Goal: Use online tool/utility: Utilize a website feature to perform a specific function

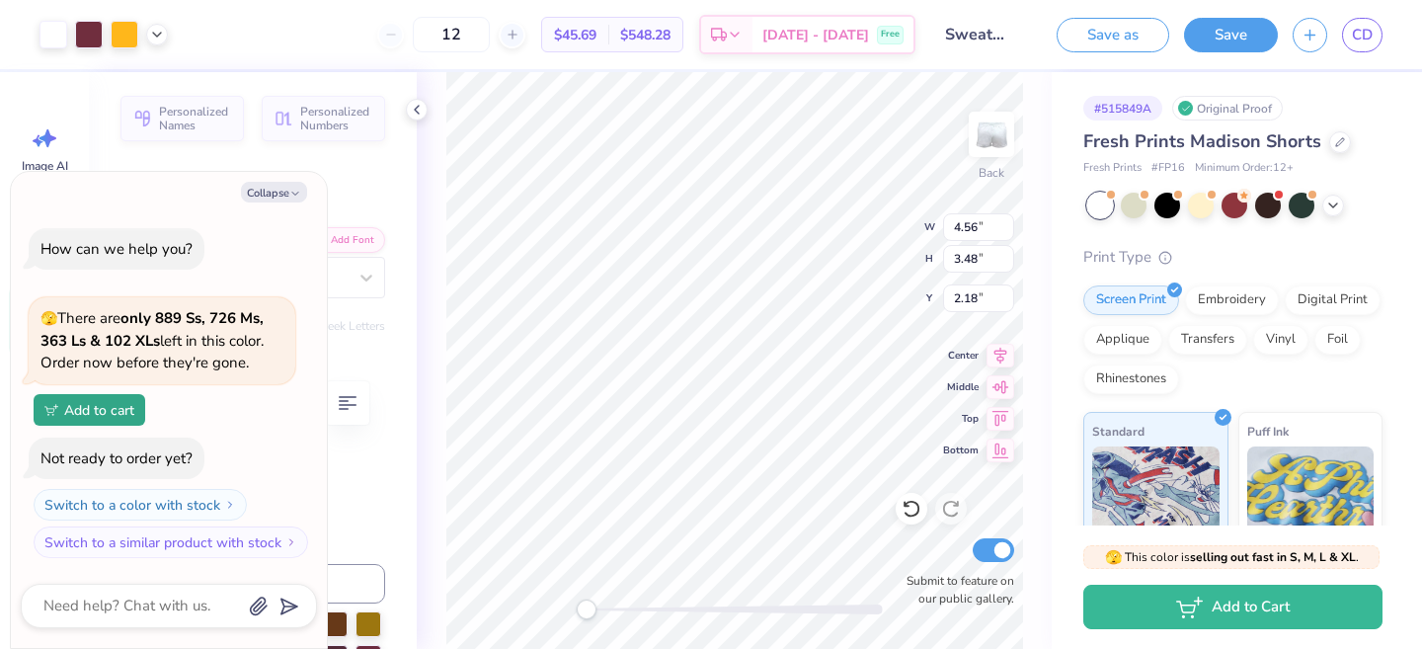
type textarea "x"
type input "6.29"
type textarea "x"
type input "2.15"
type input "2.06"
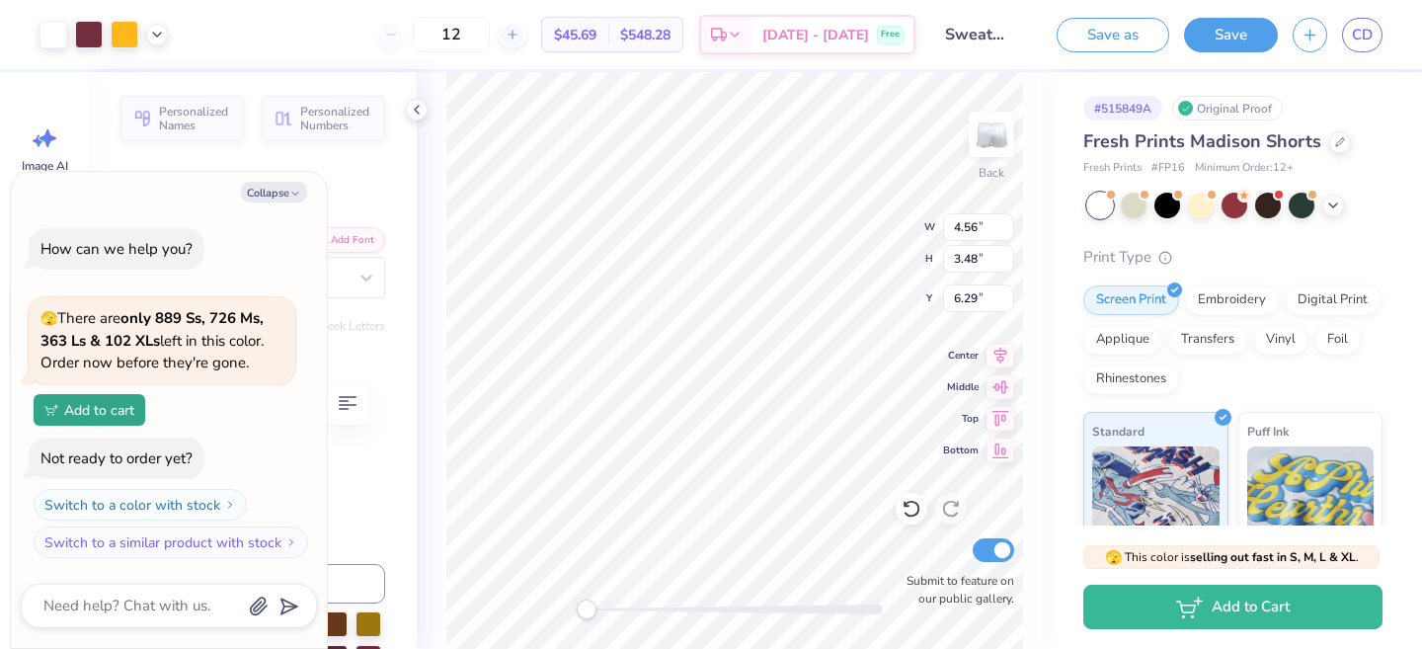
type input "7.66"
type textarea "x"
type input "3.83"
type input "3.09"
type input "6.68"
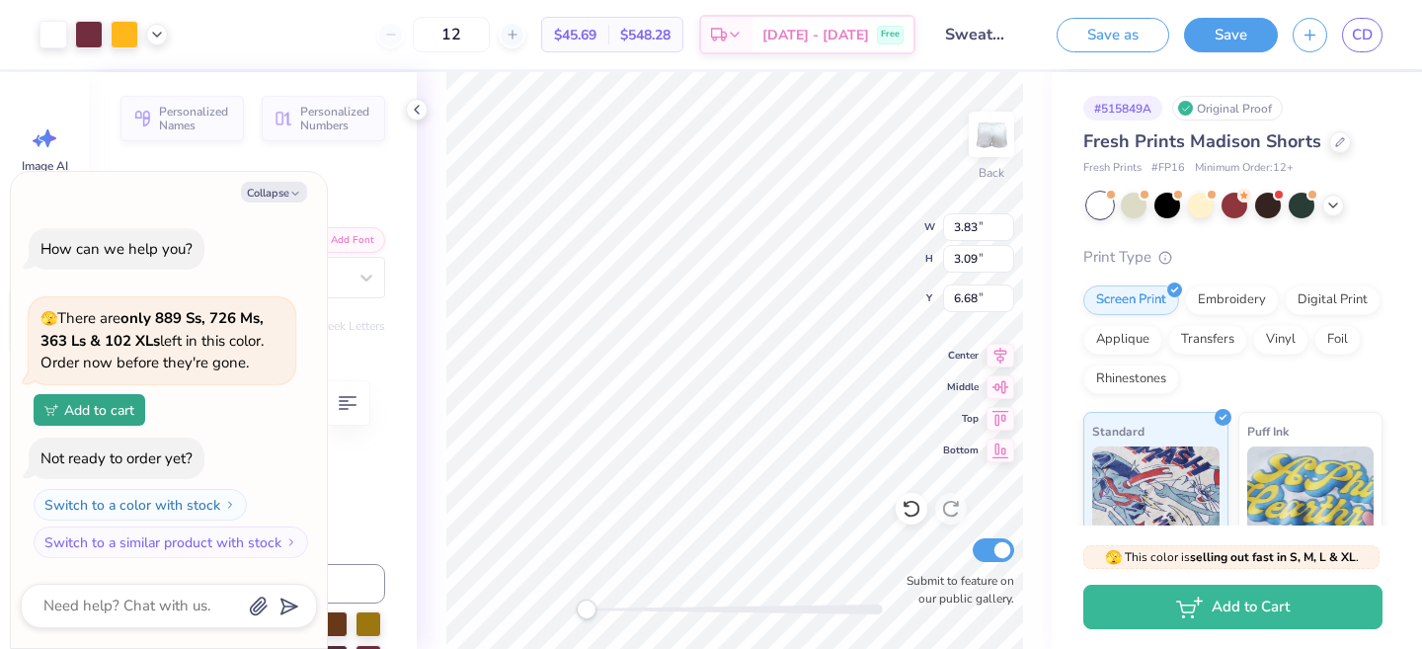
type textarea "x"
type input "3.33"
type input "2.81"
type input "6.94"
type textarea "x"
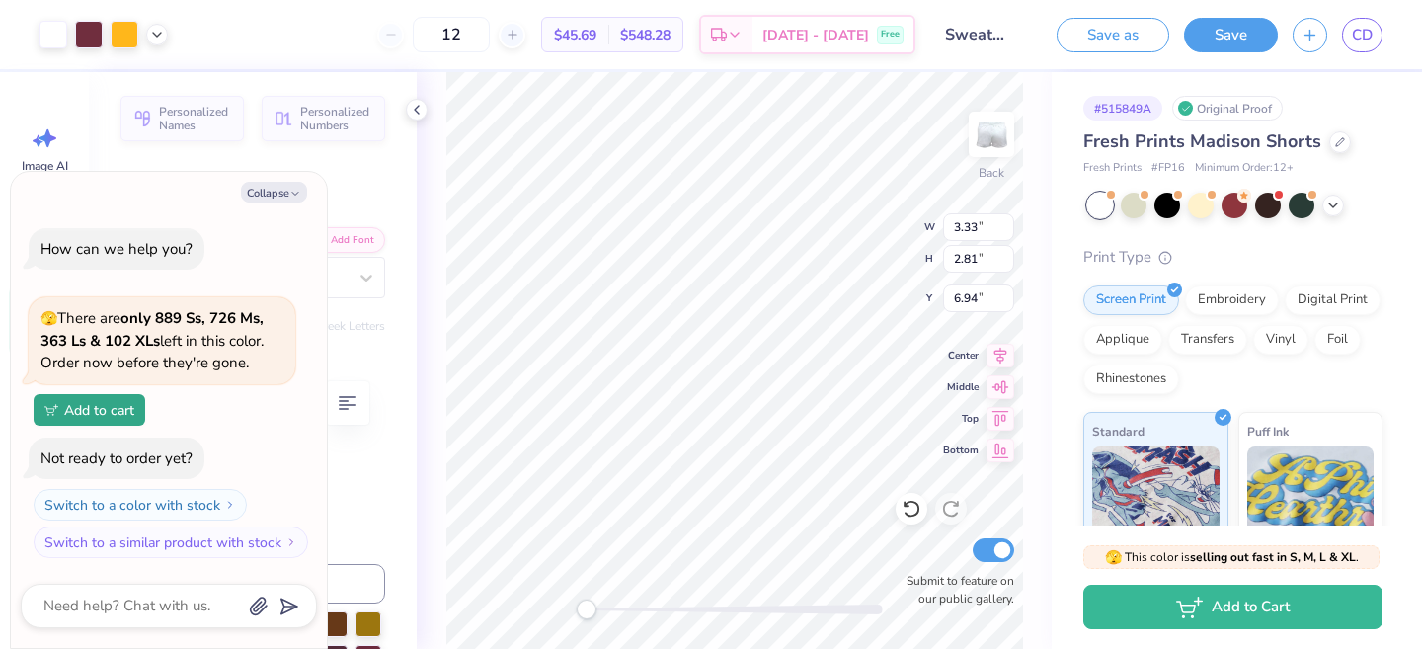
type input "6.41"
type textarea "x"
type input "6.67"
type textarea "x"
type input "6.45"
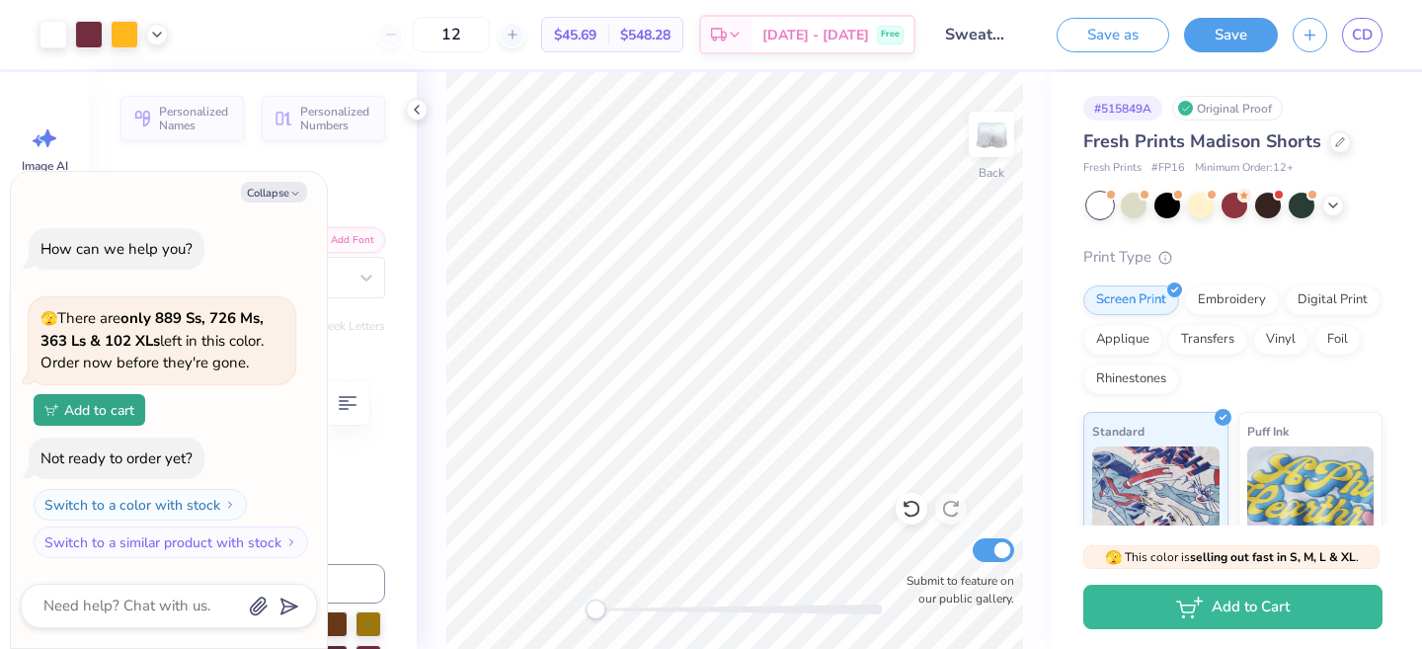
drag, startPoint x: 593, startPoint y: 602, endPoint x: 662, endPoint y: 603, distance: 69.1
click at [664, 604] on div at bounding box center [735, 609] width 296 height 10
click at [526, 576] on div "Back Submit to feature on our public gallery." at bounding box center [734, 360] width 635 height 577
type textarea "x"
type input "6.43"
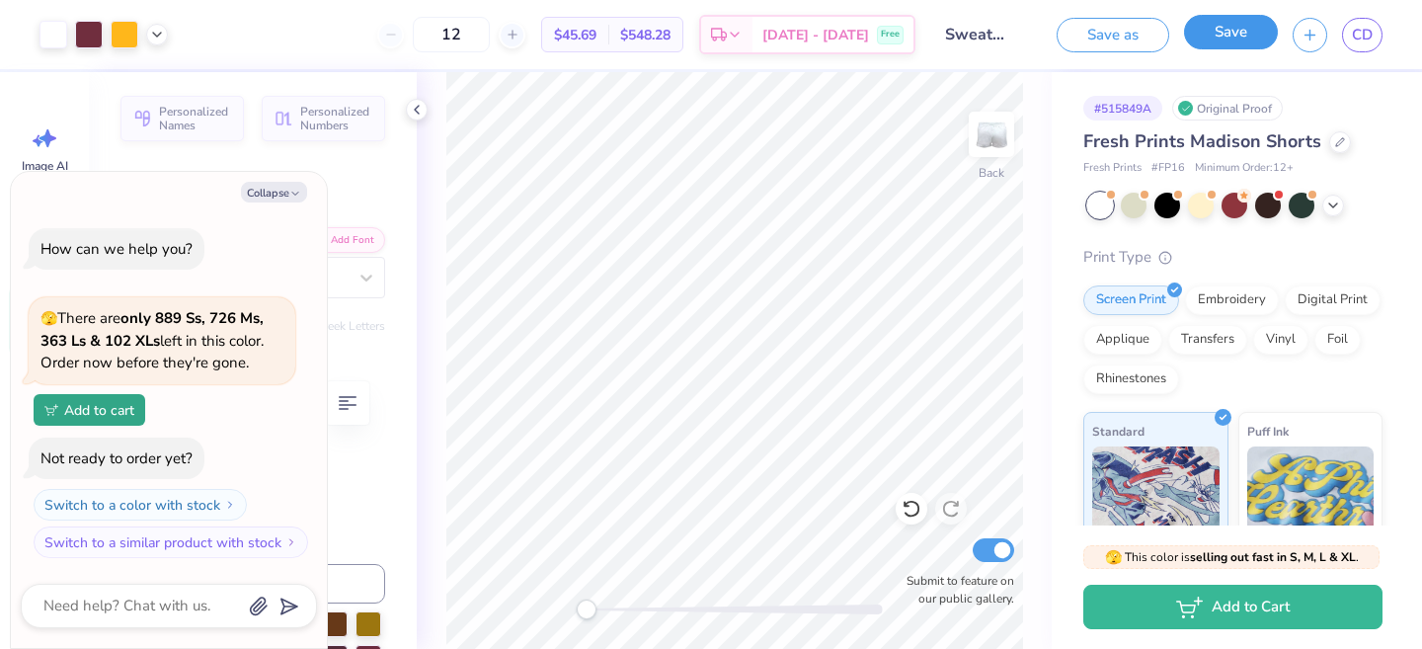
click at [1214, 37] on button "Save" at bounding box center [1231, 32] width 94 height 35
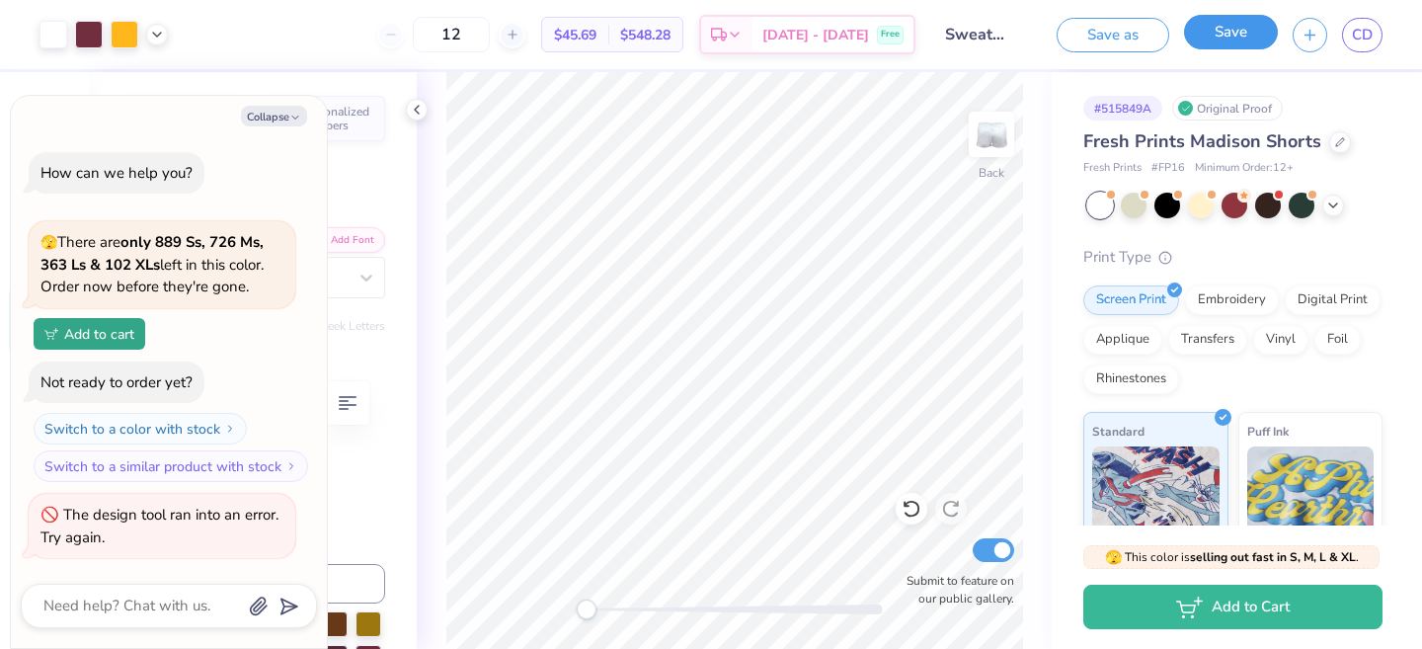
click at [1218, 38] on button "Save" at bounding box center [1231, 32] width 94 height 35
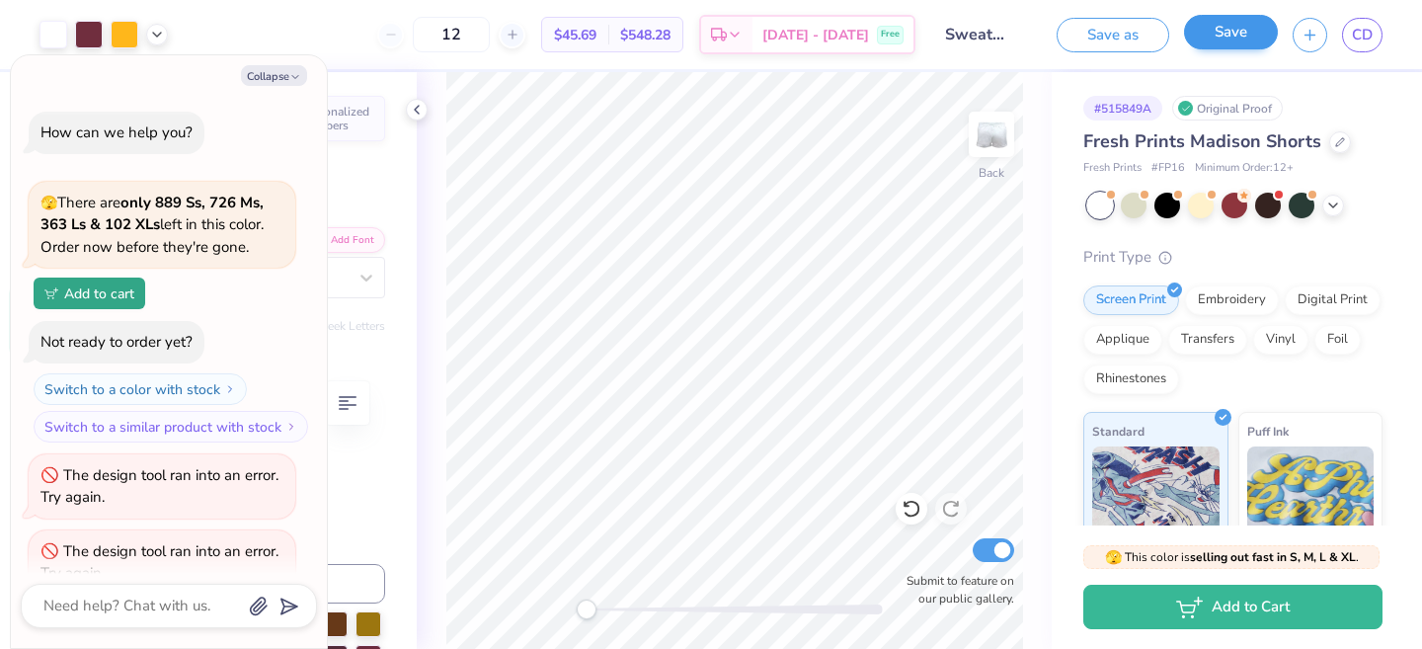
scroll to position [36, 0]
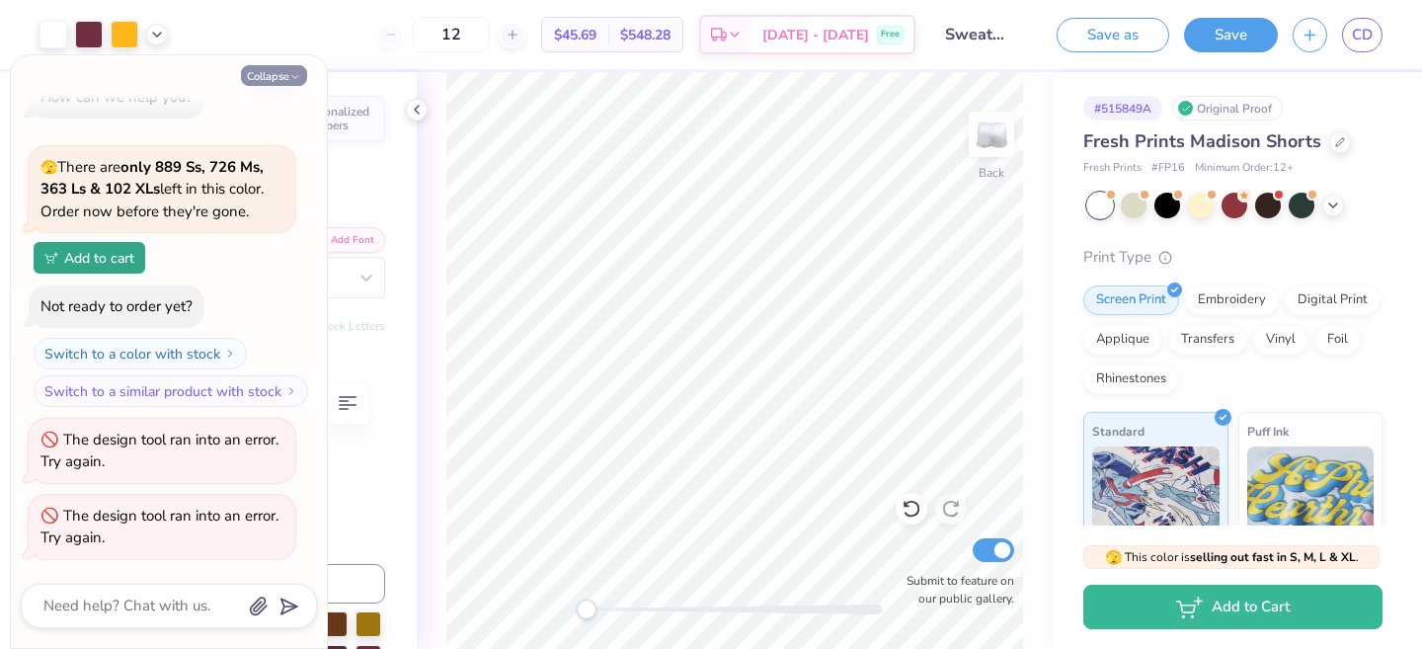
click at [269, 73] on button "Collapse" at bounding box center [274, 75] width 66 height 21
type textarea "x"
